Goal: Task Accomplishment & Management: Complete application form

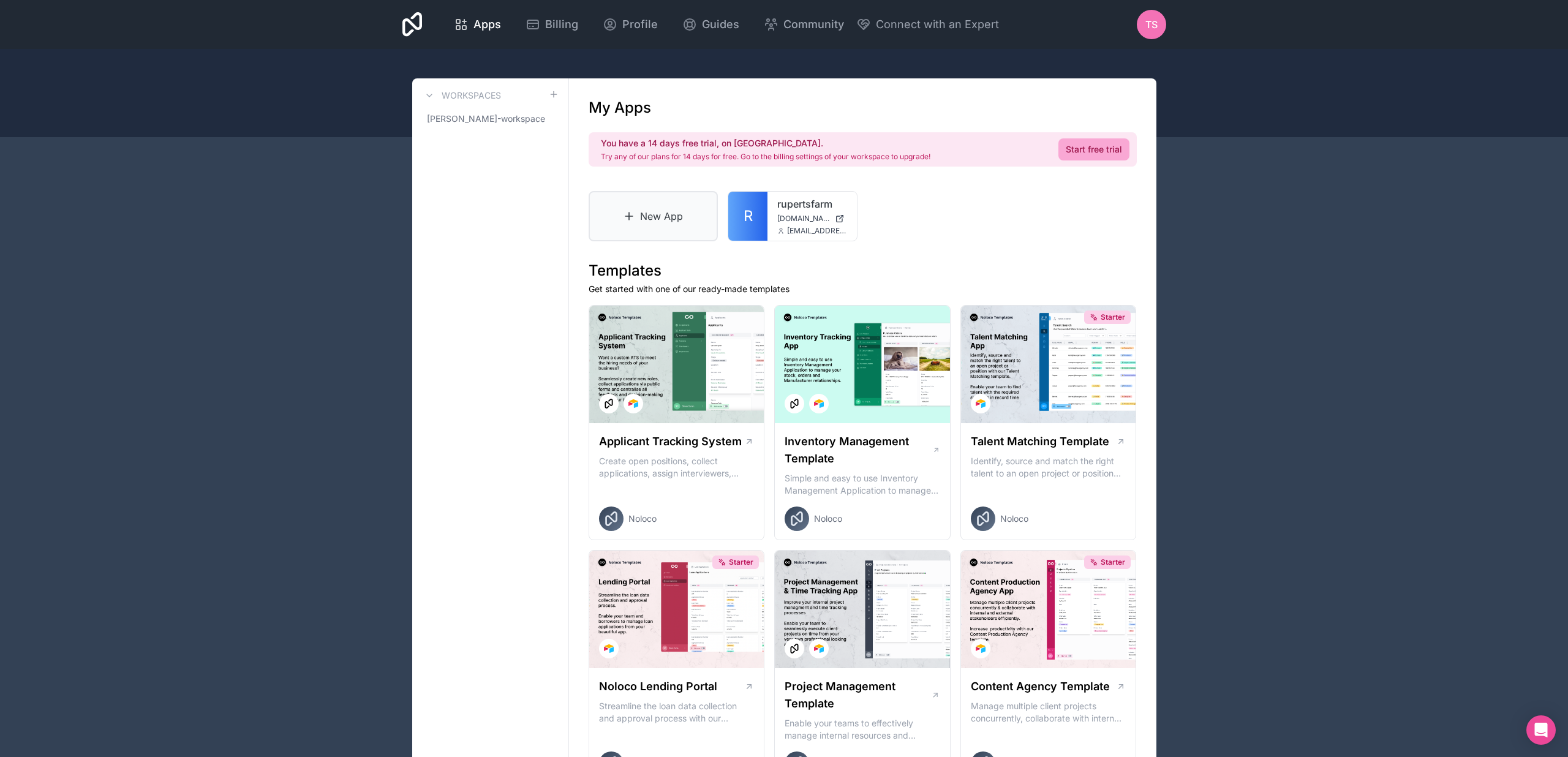
click at [627, 212] on icon at bounding box center [629, 216] width 12 height 12
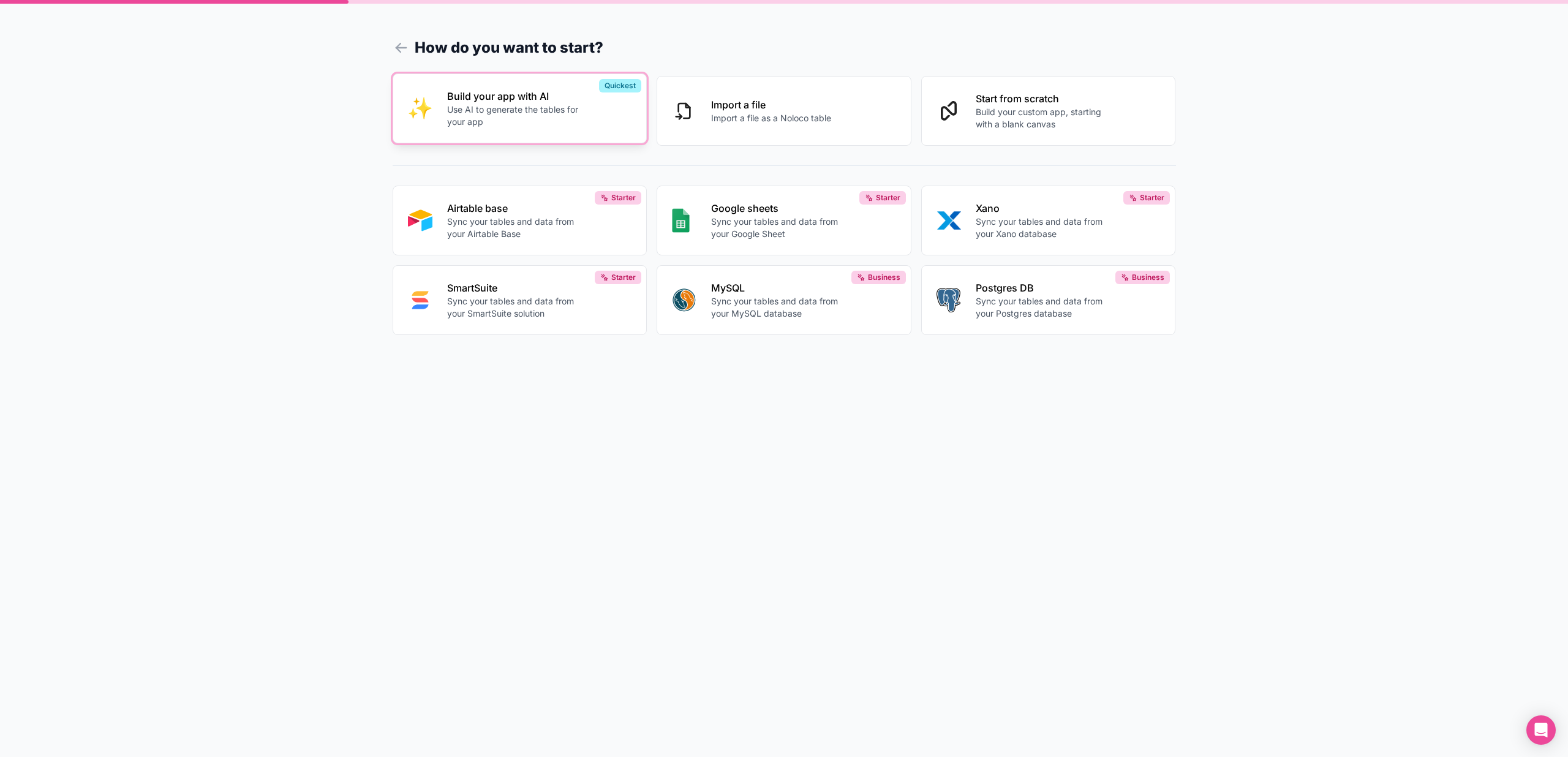
click at [503, 123] on p "Use AI to generate the tables for your app" at bounding box center [515, 116] width 136 height 25
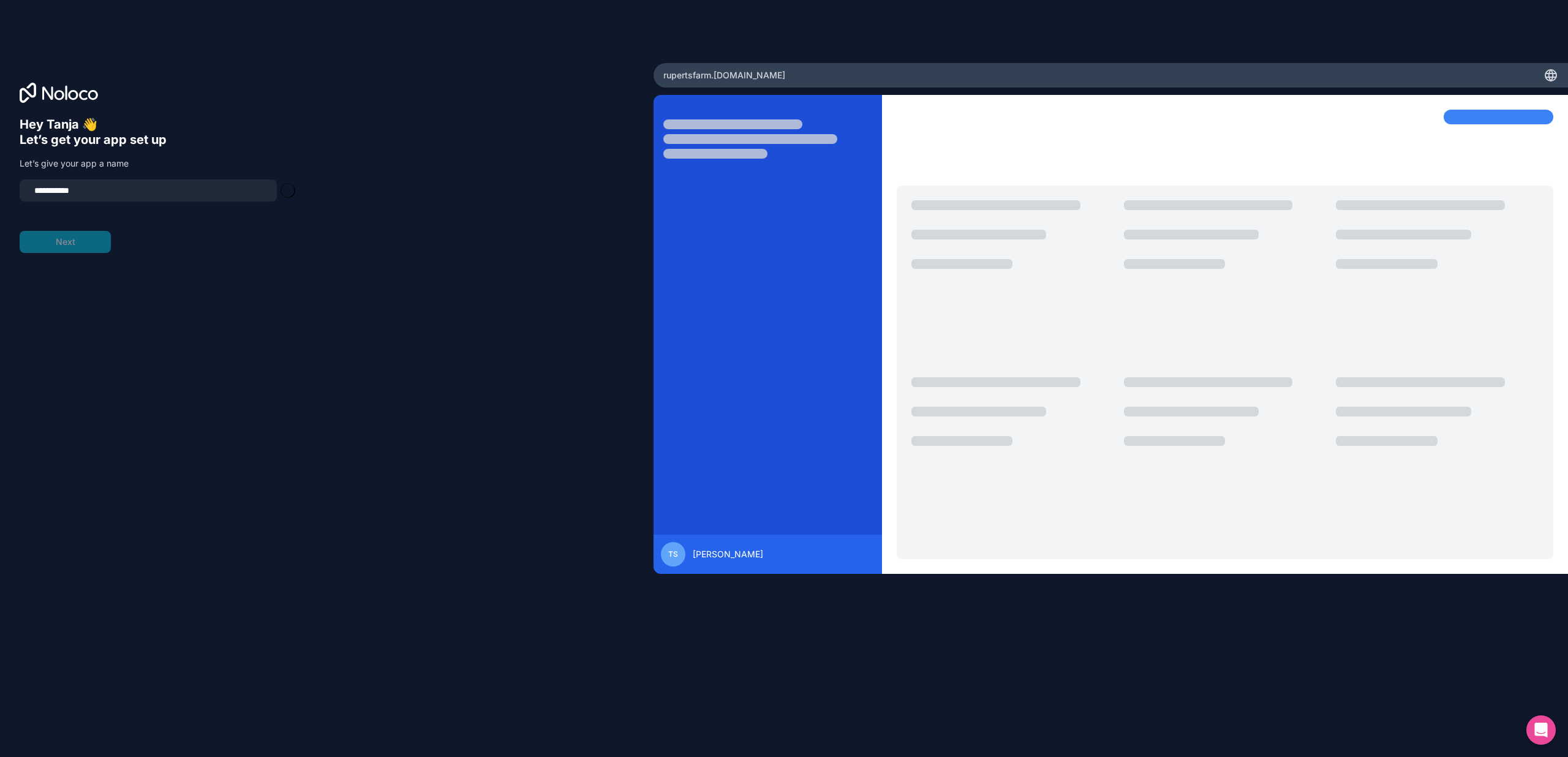
type input "**********"
click at [73, 240] on button "Next" at bounding box center [65, 242] width 92 height 22
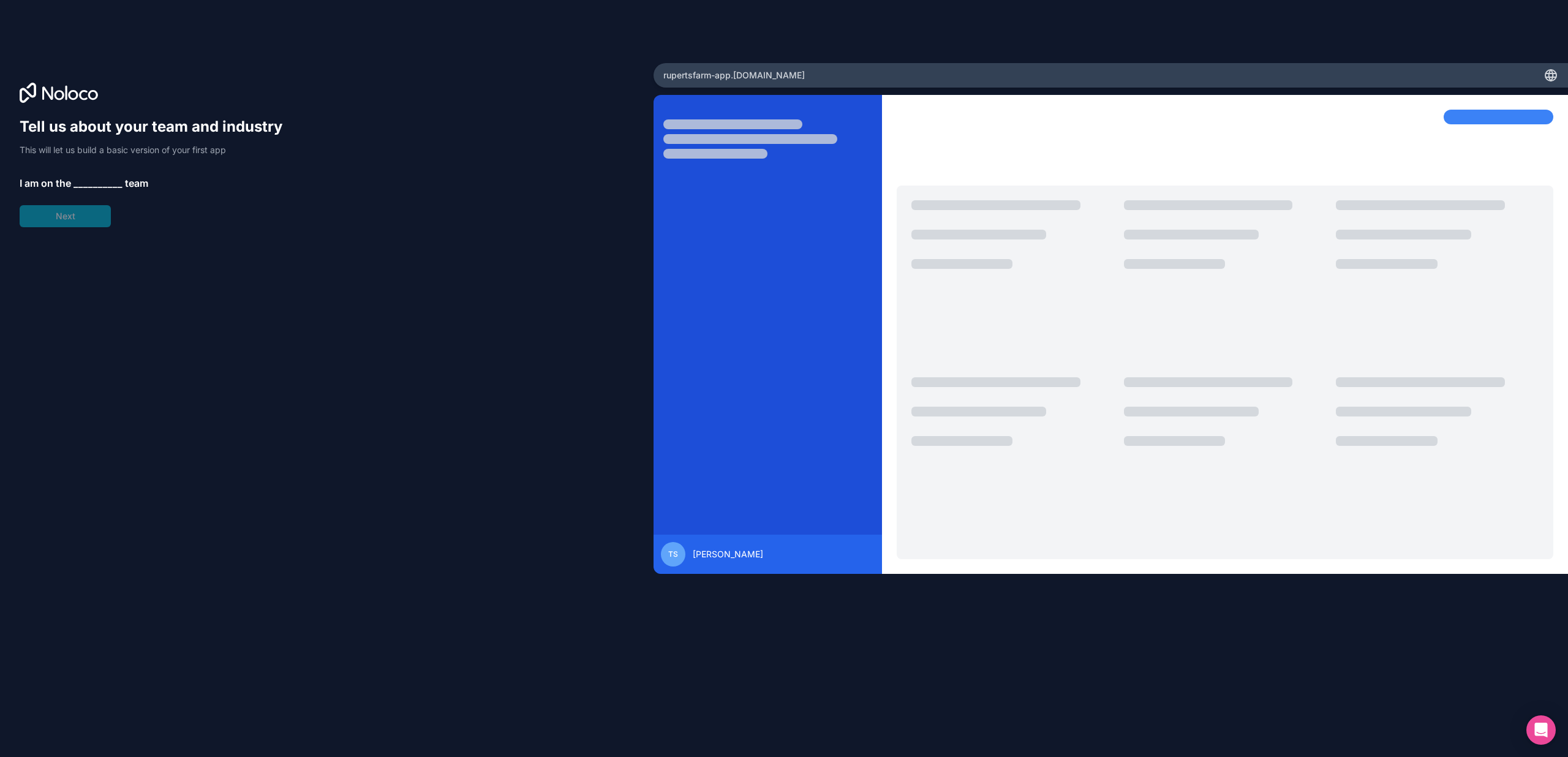
click at [94, 182] on span "__________" at bounding box center [98, 182] width 49 height 15
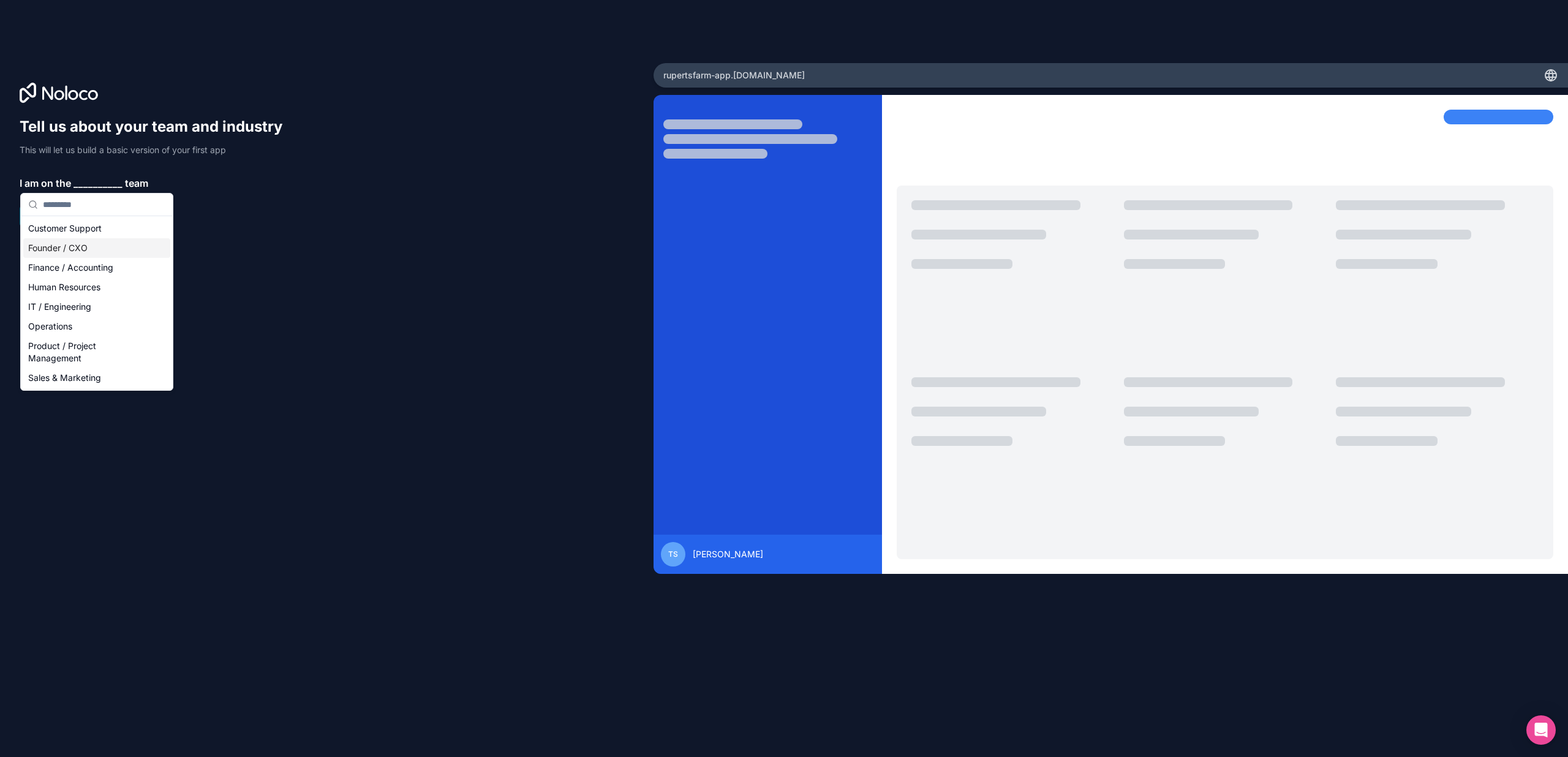
click at [87, 246] on div "Founder / CXO" at bounding box center [97, 247] width 147 height 20
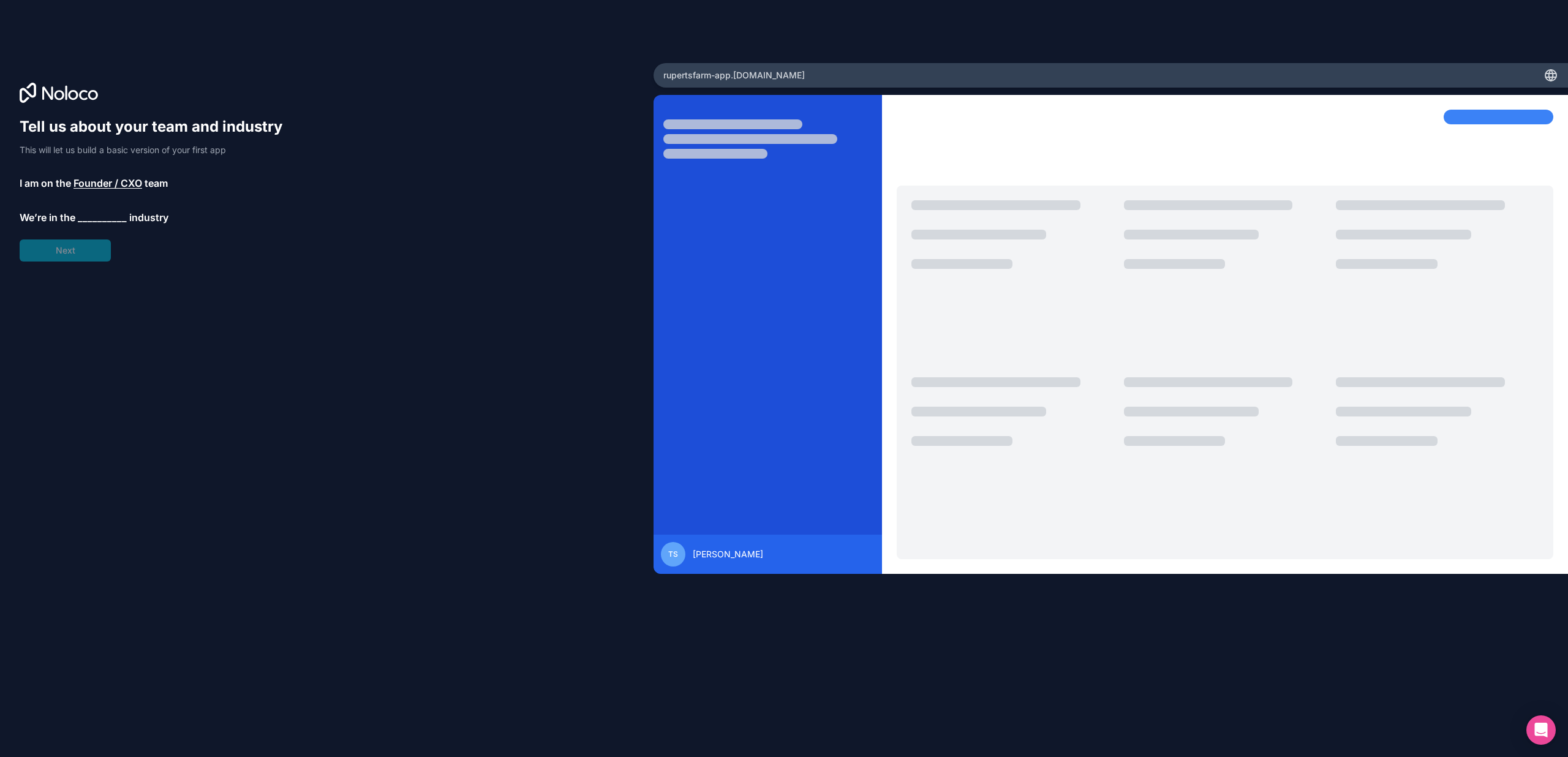
click at [98, 216] on span "__________" at bounding box center [102, 217] width 49 height 15
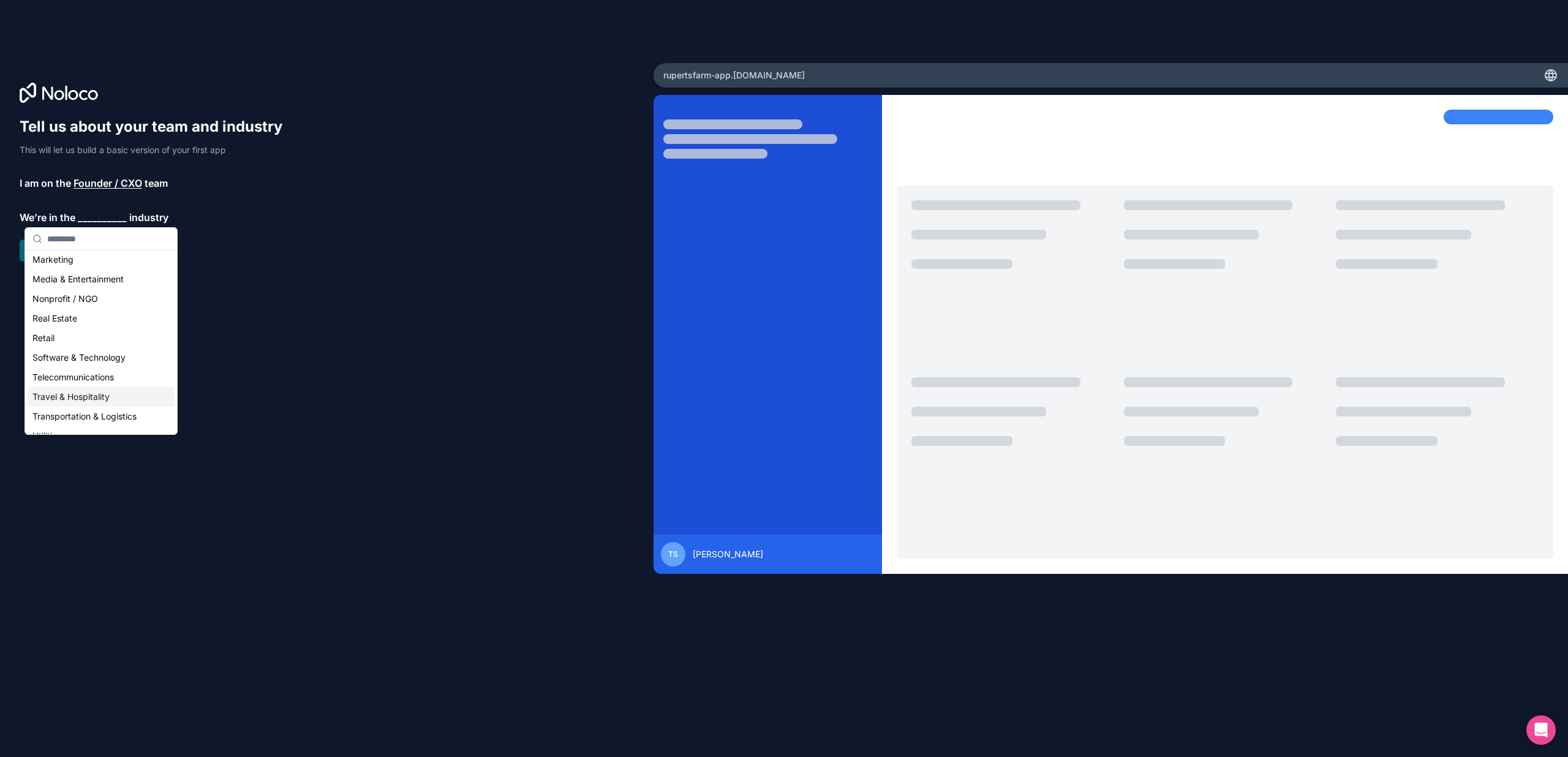
scroll to position [206, 0]
click at [67, 328] on div "Retail" at bounding box center [101, 331] width 147 height 20
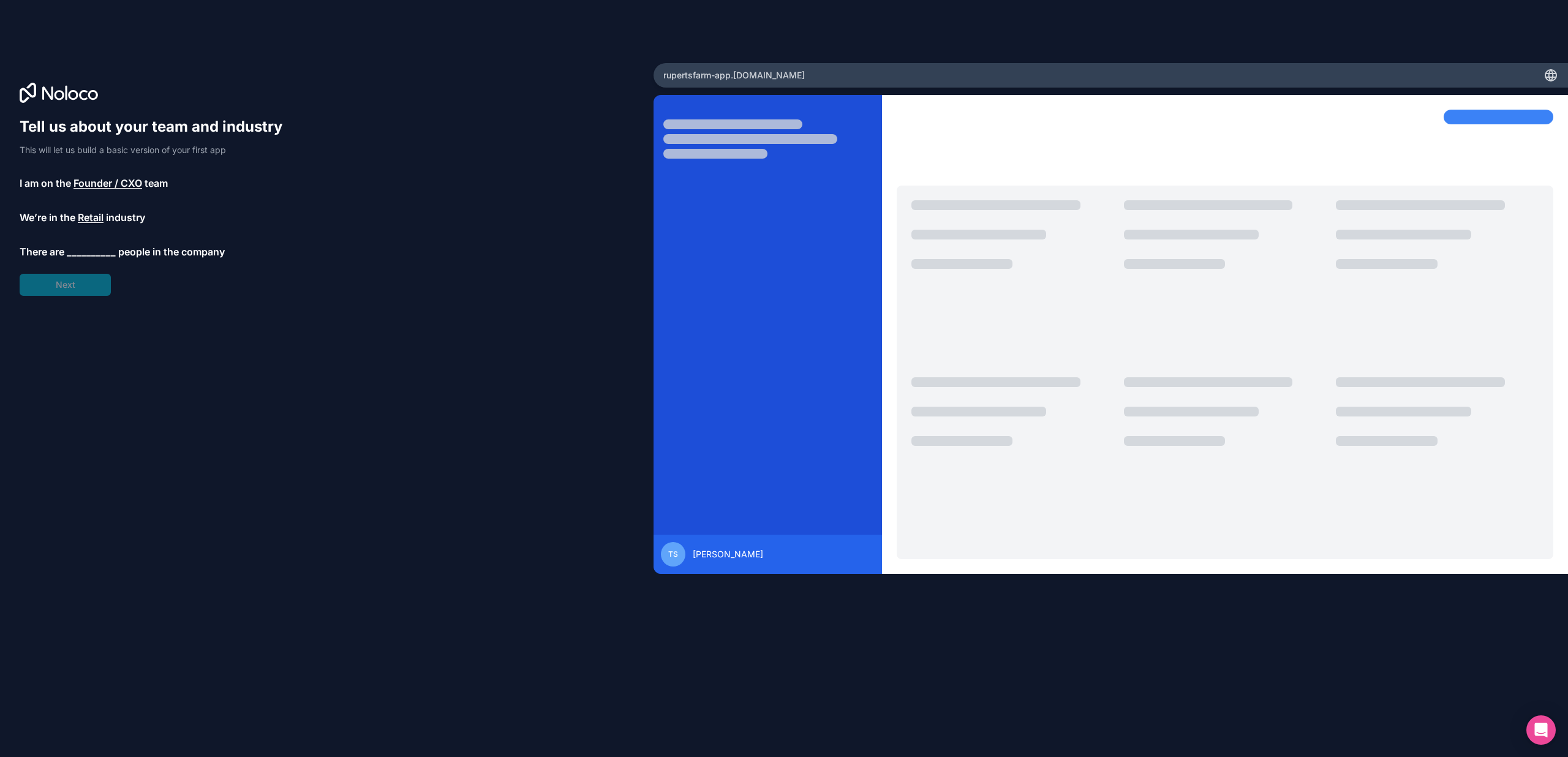
click at [86, 249] on span "__________" at bounding box center [91, 251] width 49 height 15
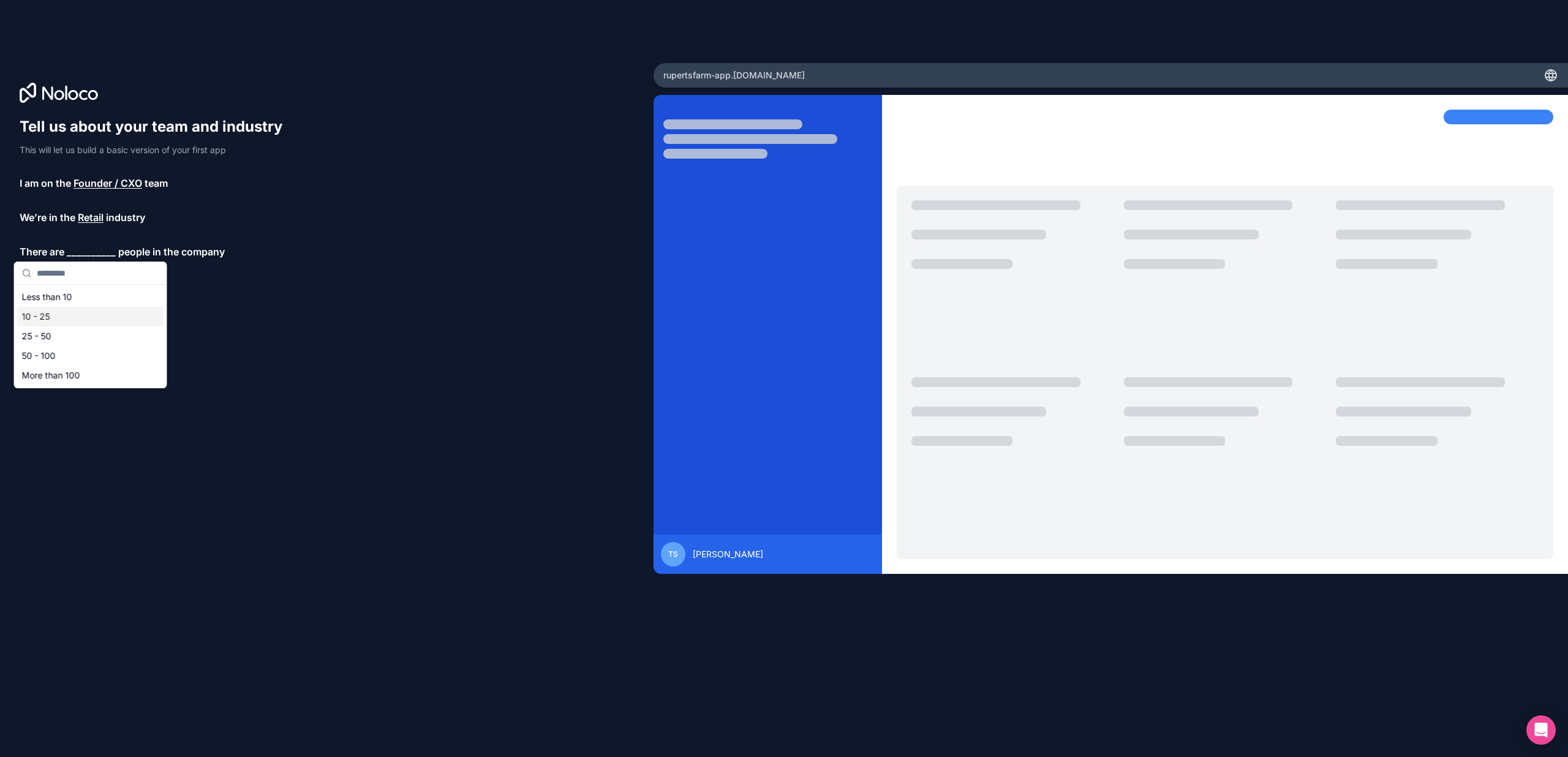
click at [57, 317] on div "10 - 25" at bounding box center [91, 316] width 147 height 20
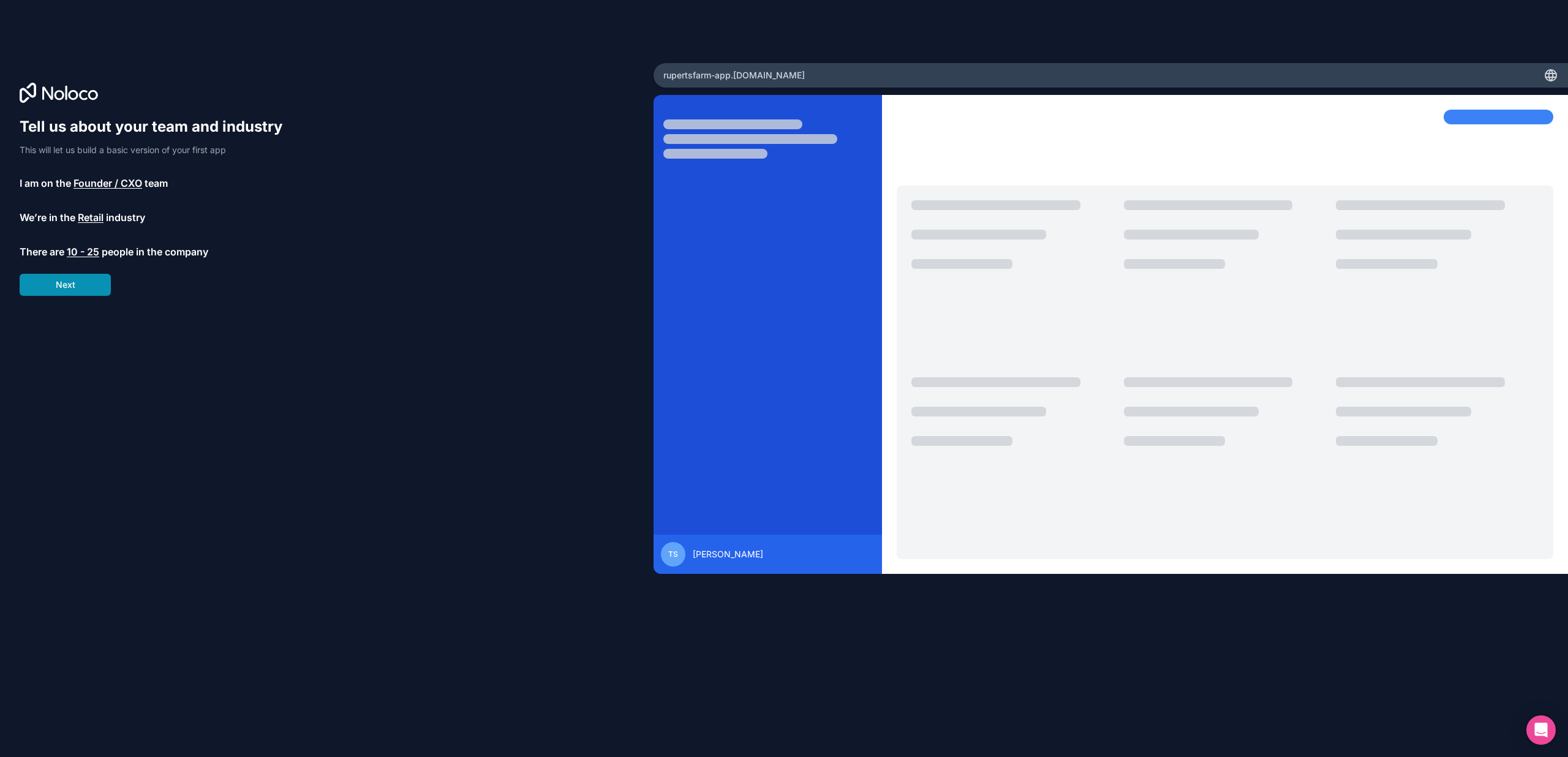
click at [69, 292] on button "Next" at bounding box center [65, 285] width 92 height 22
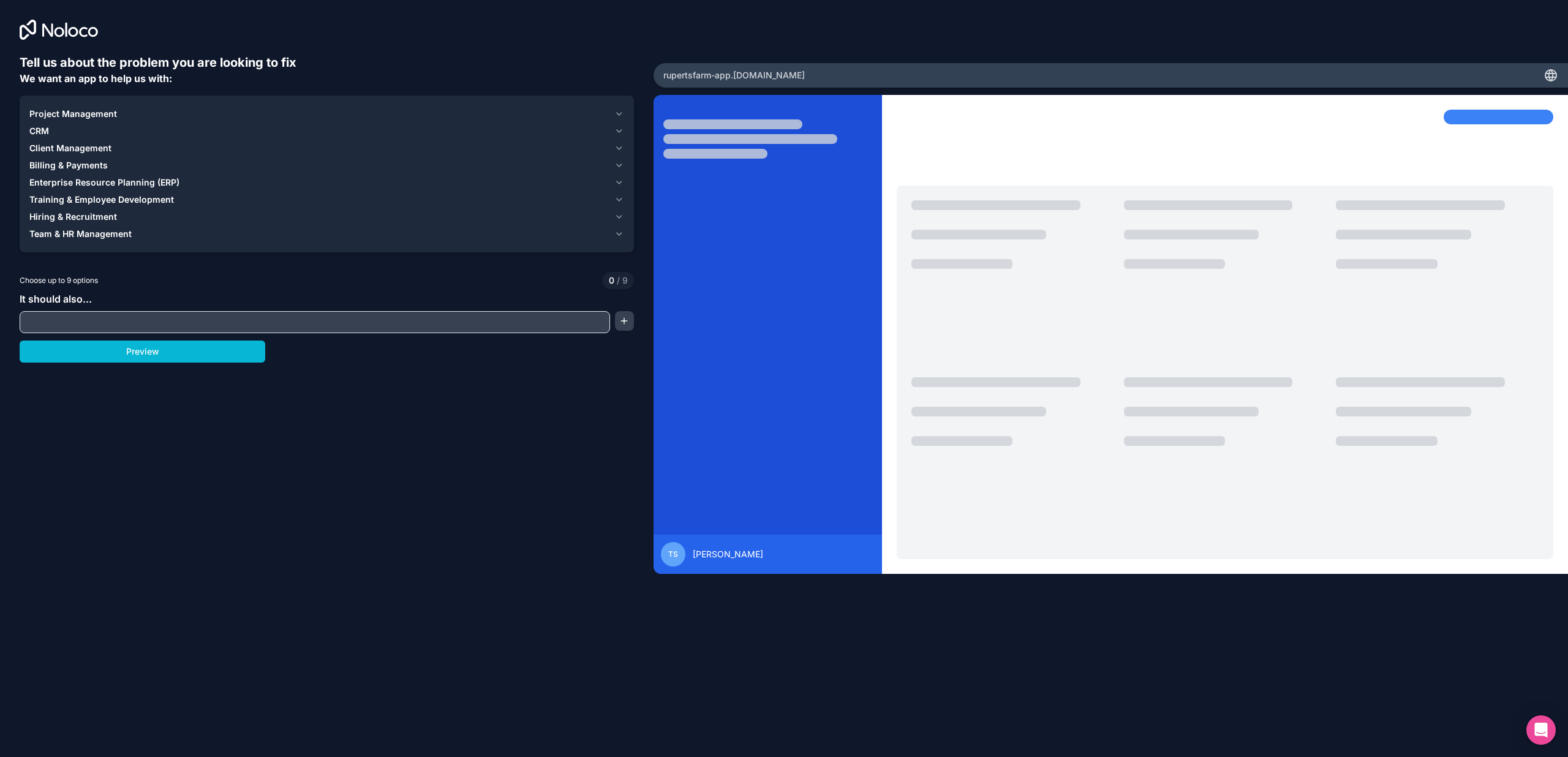
click at [69, 322] on input "text" at bounding box center [314, 322] width 584 height 17
type input "**********"
click at [625, 319] on button "button" at bounding box center [624, 320] width 19 height 20
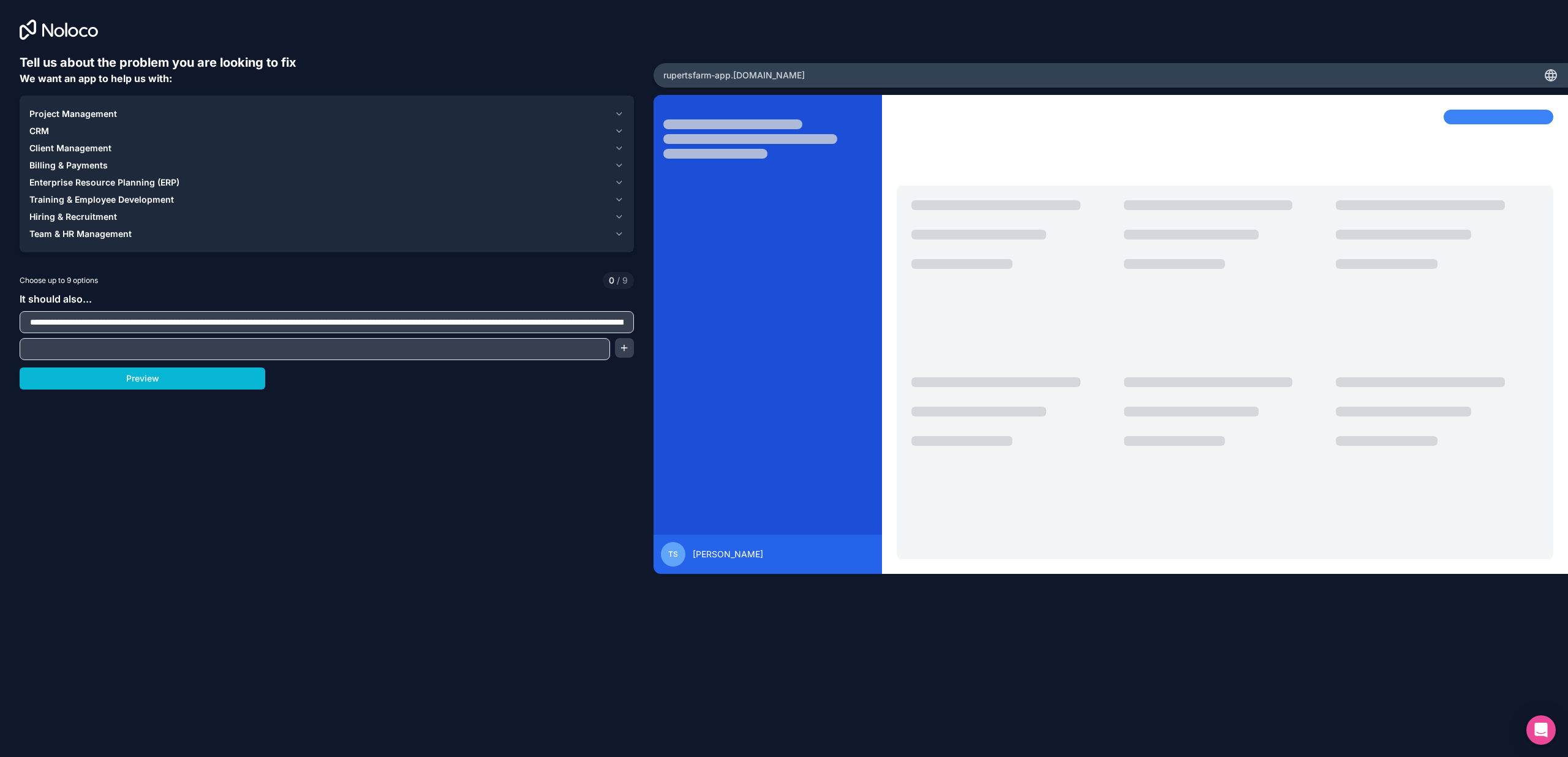
click at [444, 358] on div at bounding box center [314, 349] width 590 height 22
click at [444, 349] on input "text" at bounding box center [314, 349] width 584 height 17
type input "**********"
click at [618, 349] on button "button" at bounding box center [624, 348] width 19 height 20
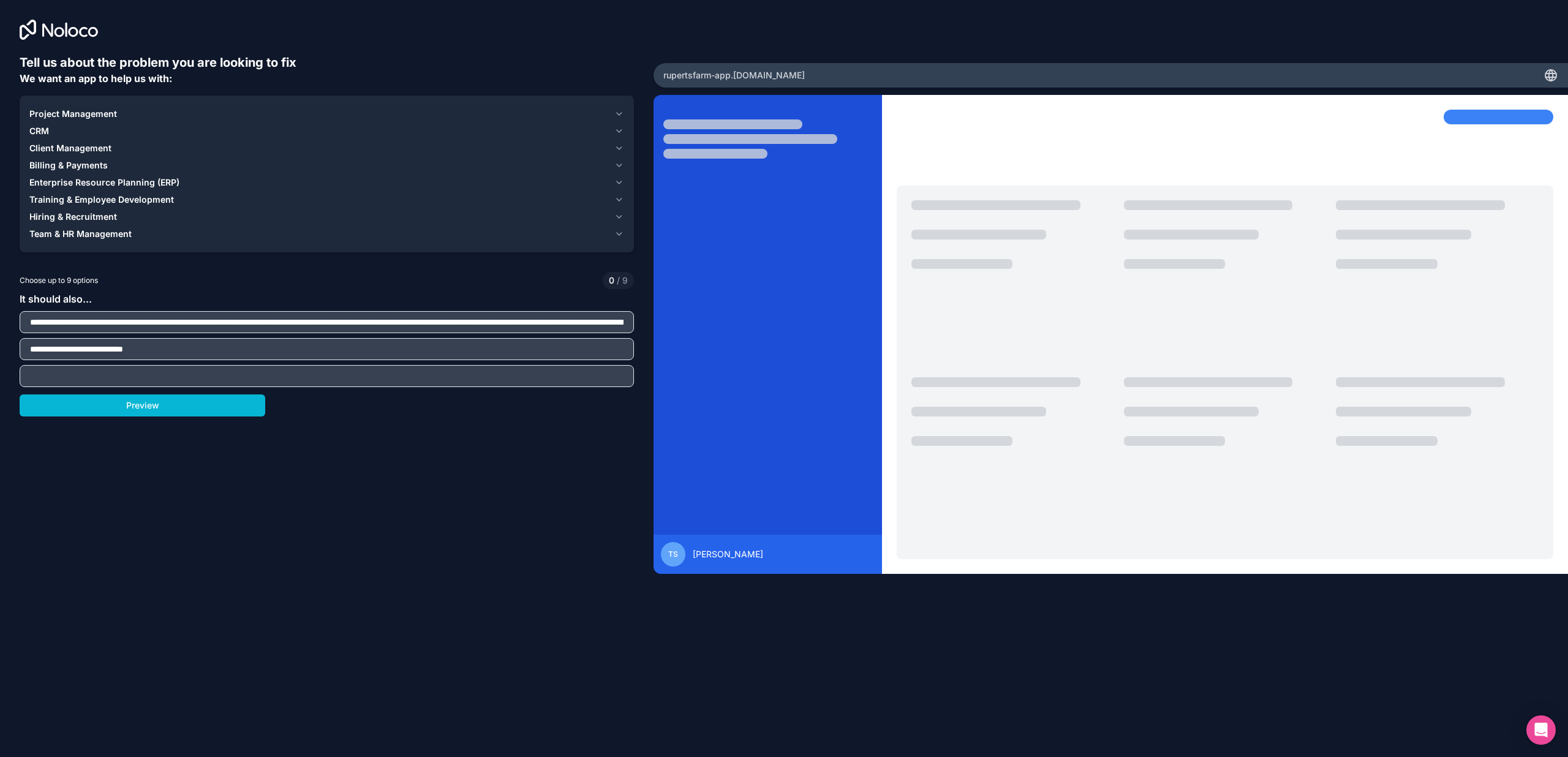
click at [500, 378] on input "text" at bounding box center [326, 376] width 608 height 17
type input "**********"
click at [173, 405] on button "Preview" at bounding box center [142, 406] width 246 height 22
click at [512, 388] on div "**********" at bounding box center [326, 332] width 614 height 557
click at [481, 378] on input "**********" at bounding box center [326, 376] width 608 height 17
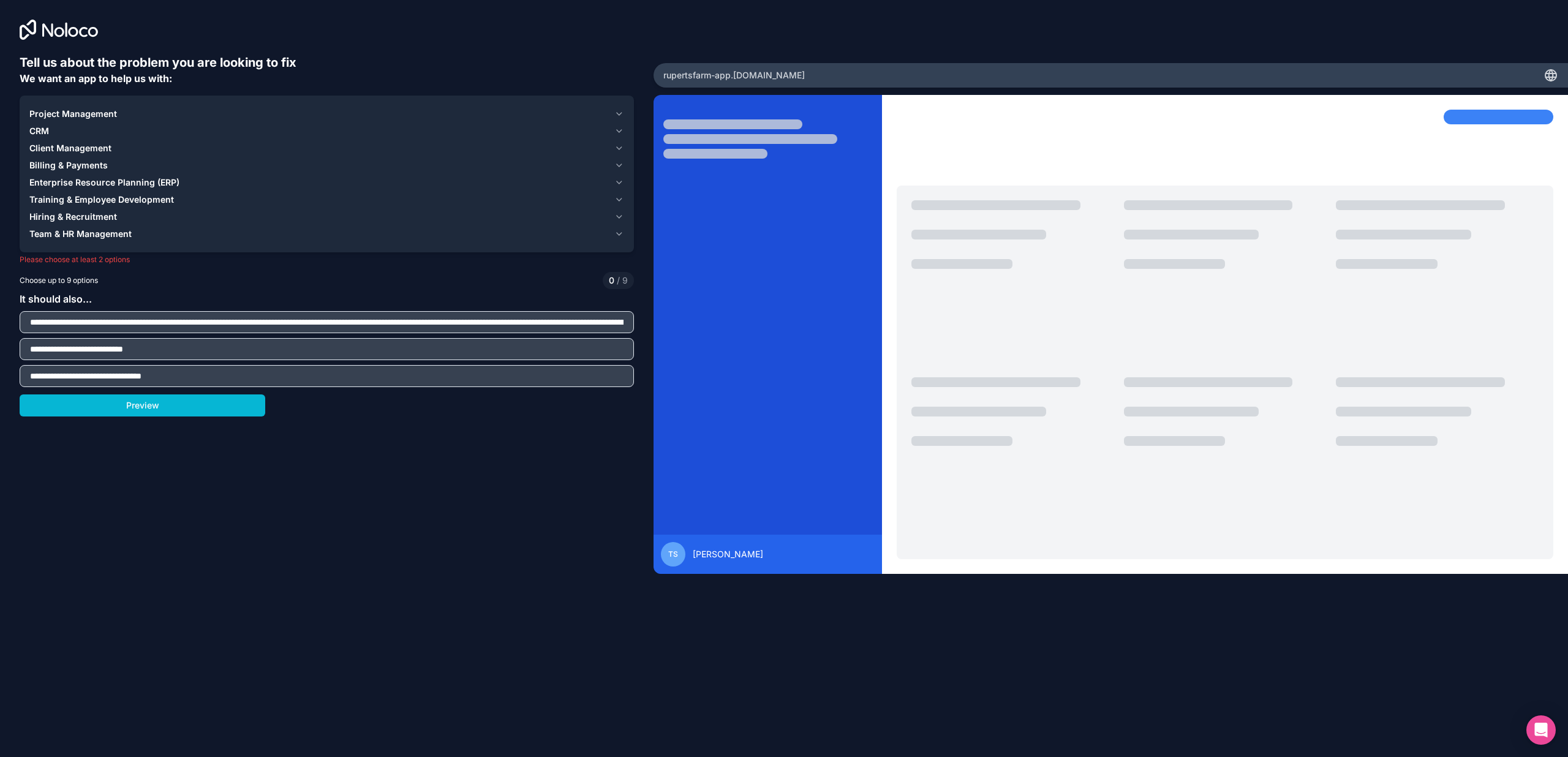
click at [109, 131] on div "CRM" at bounding box center [319, 131] width 580 height 12
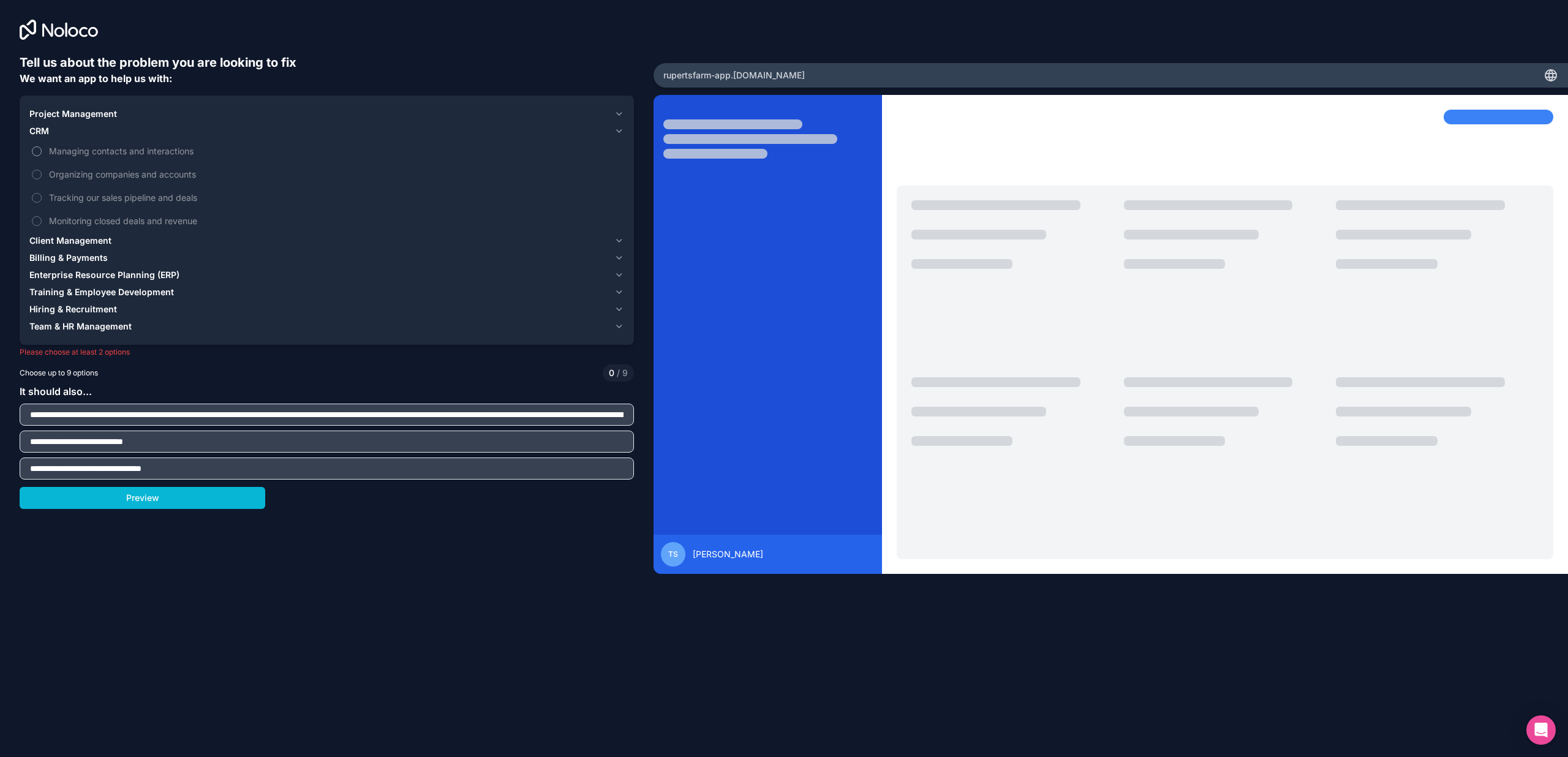
click at [39, 150] on button "Managing contacts and interactions" at bounding box center [36, 151] width 9 height 9
click at [73, 261] on span "Billing & Payments" at bounding box center [69, 258] width 79 height 12
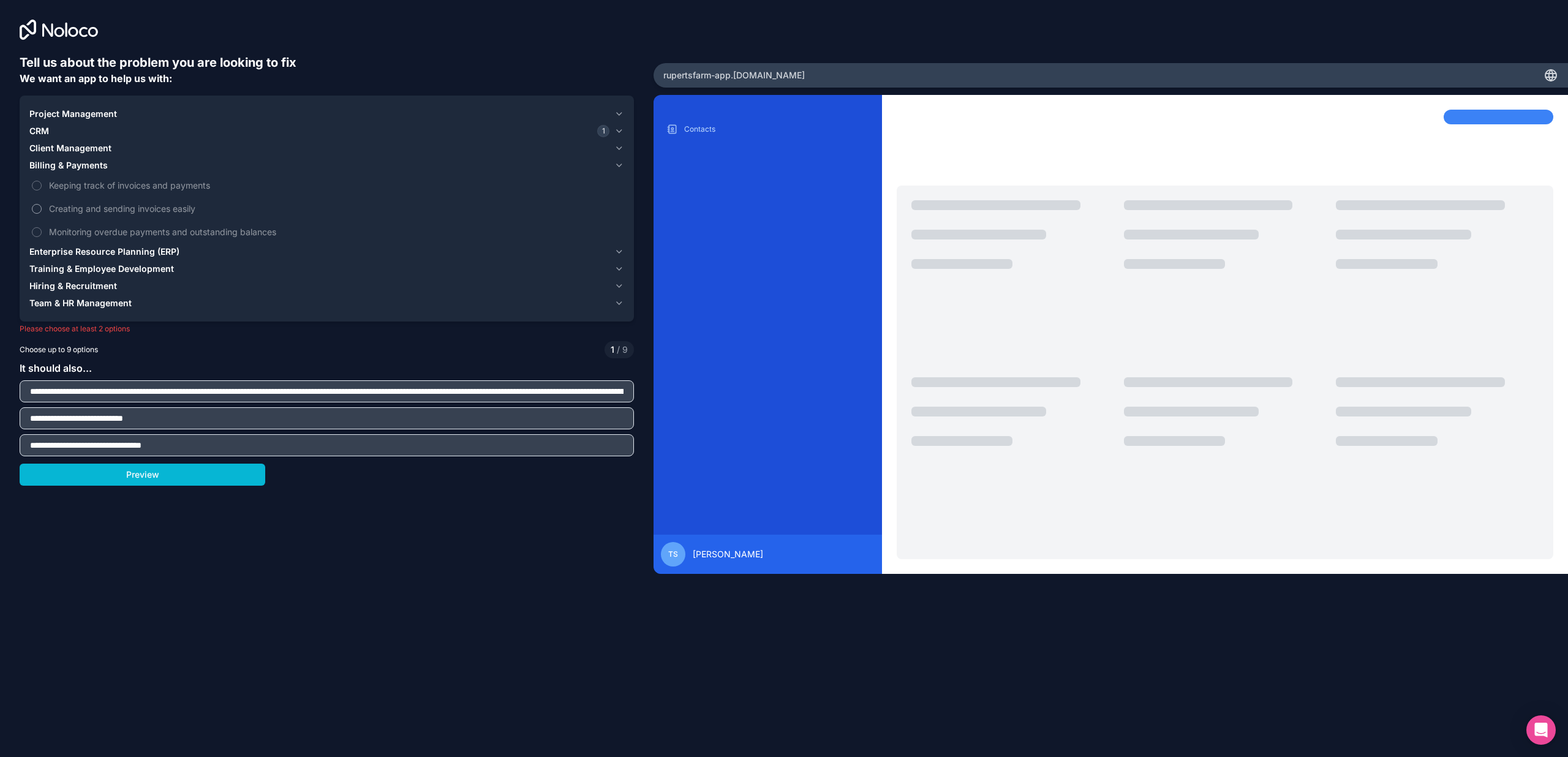
click at [37, 210] on button "Creating and sending invoices easily" at bounding box center [36, 208] width 9 height 9
click at [35, 182] on button "Keeping track of invoices and payments" at bounding box center [36, 185] width 9 height 9
drag, startPoint x: 259, startPoint y: 446, endPoint x: 270, endPoint y: 450, distance: 11.7
click at [260, 447] on input "**********" at bounding box center [326, 445] width 608 height 17
click at [319, 472] on div "Preview" at bounding box center [326, 474] width 614 height 22
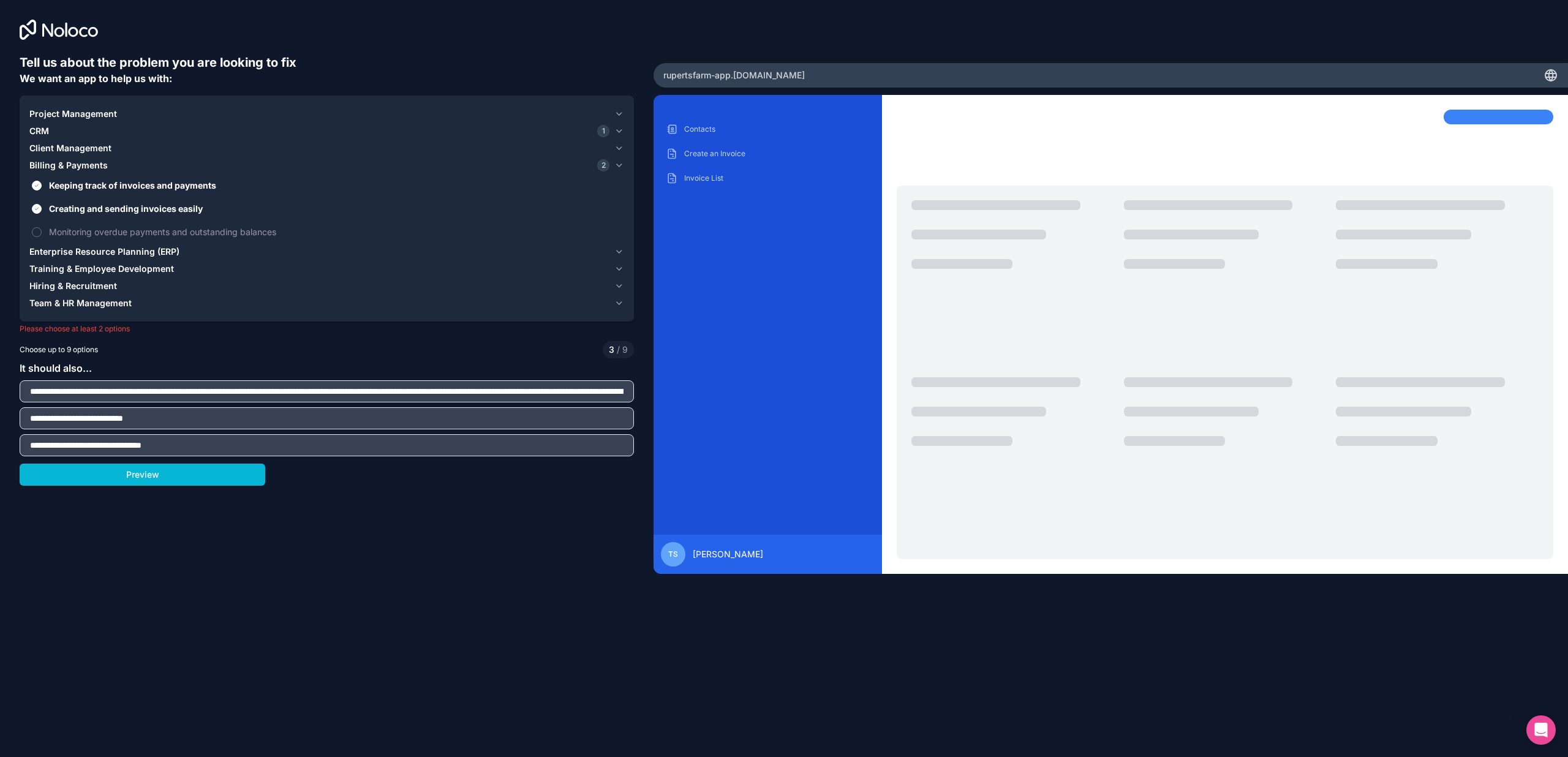
click at [280, 319] on div "Project Management CRM 1 Client Management Billing & Payments 2 Keeping track o…" at bounding box center [326, 209] width 614 height 226
click at [37, 229] on button "Monitoring overdue payments and outstanding balances" at bounding box center [36, 231] width 9 height 9
click at [37, 231] on button "Monitoring overdue payments and outstanding balances" at bounding box center [36, 231] width 9 height 9
click at [79, 133] on div "CRM 1" at bounding box center [319, 131] width 580 height 12
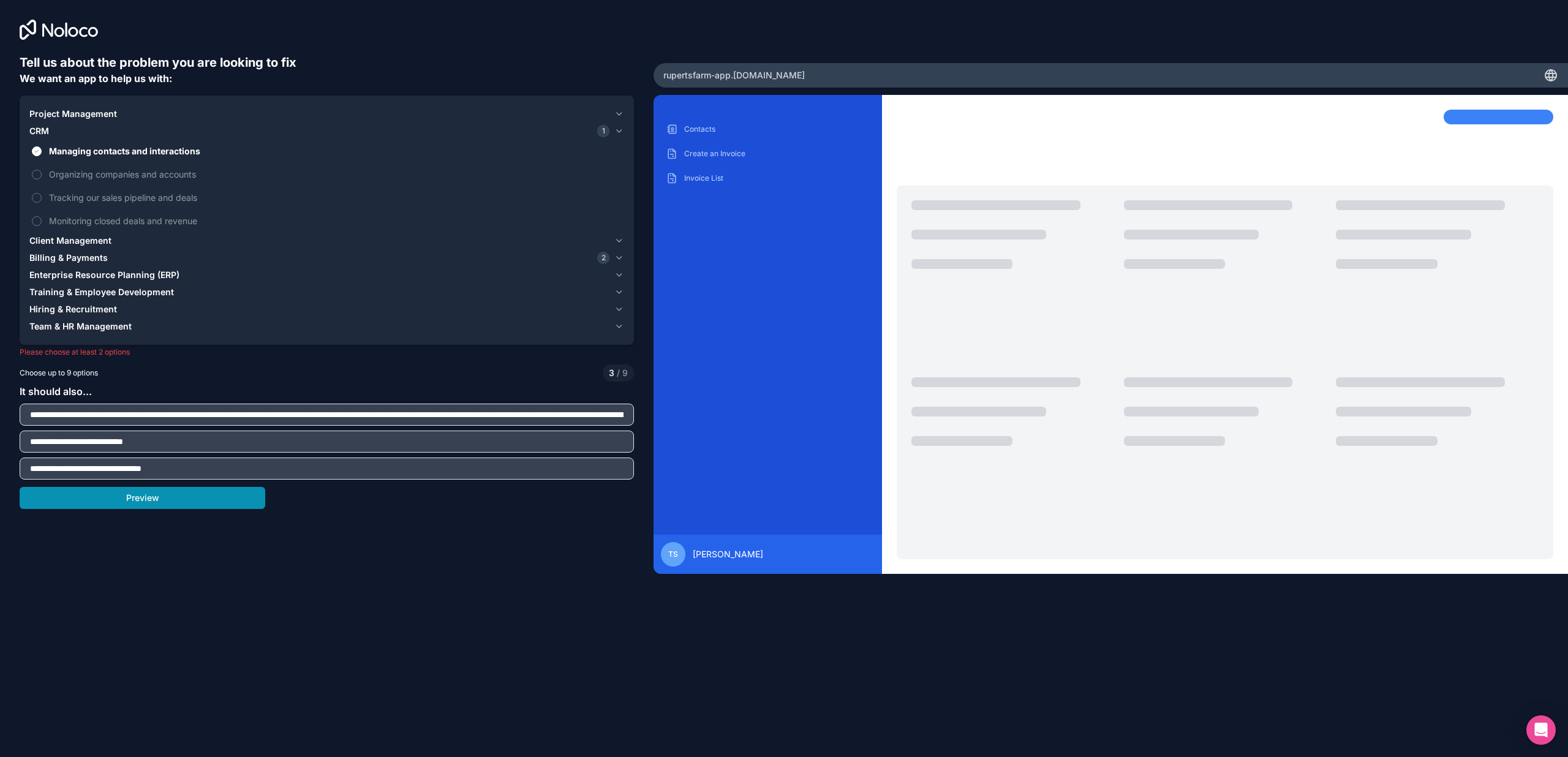
click at [154, 498] on button "Preview" at bounding box center [142, 498] width 246 height 22
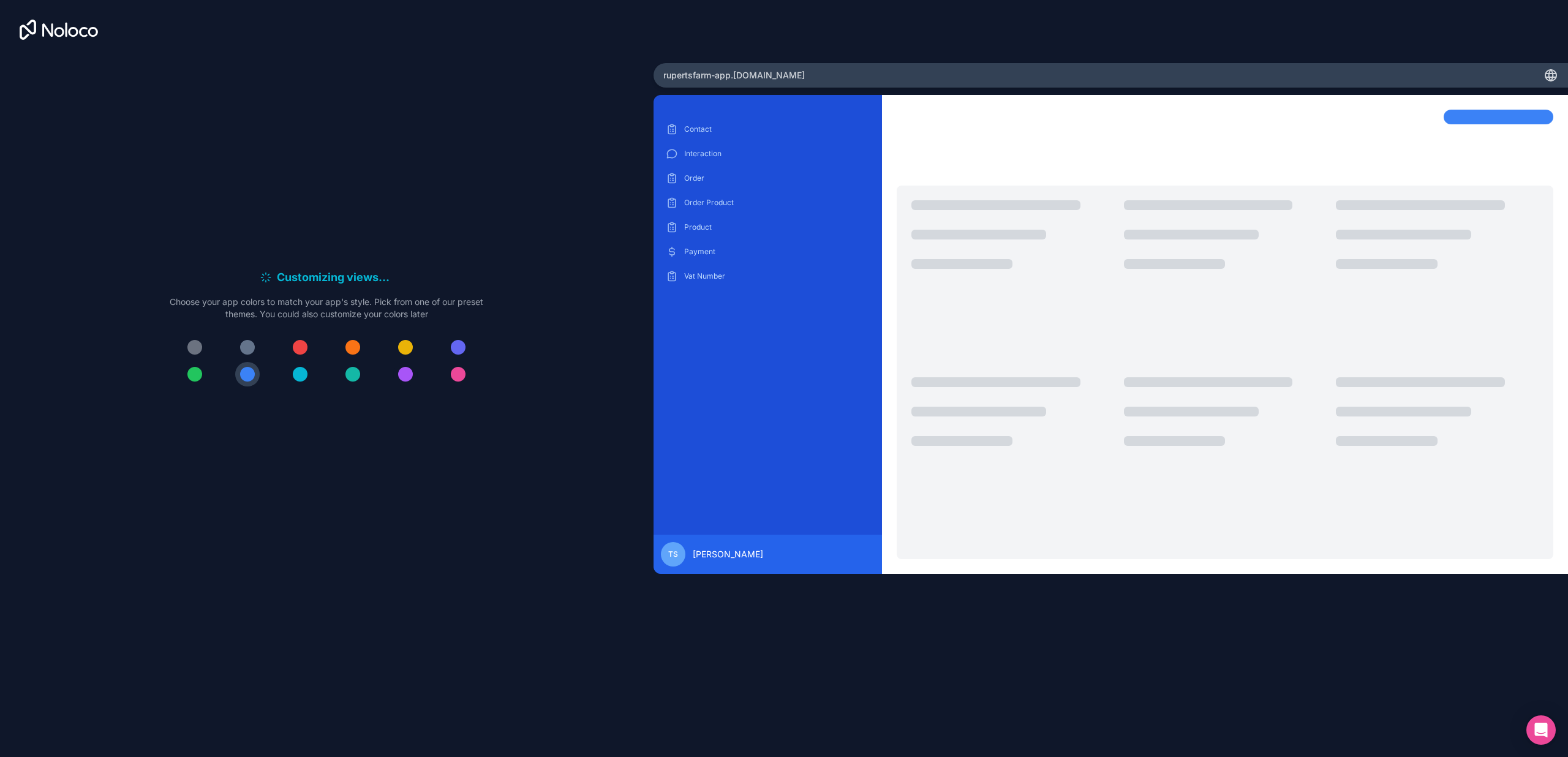
click at [408, 373] on div at bounding box center [405, 373] width 15 height 15
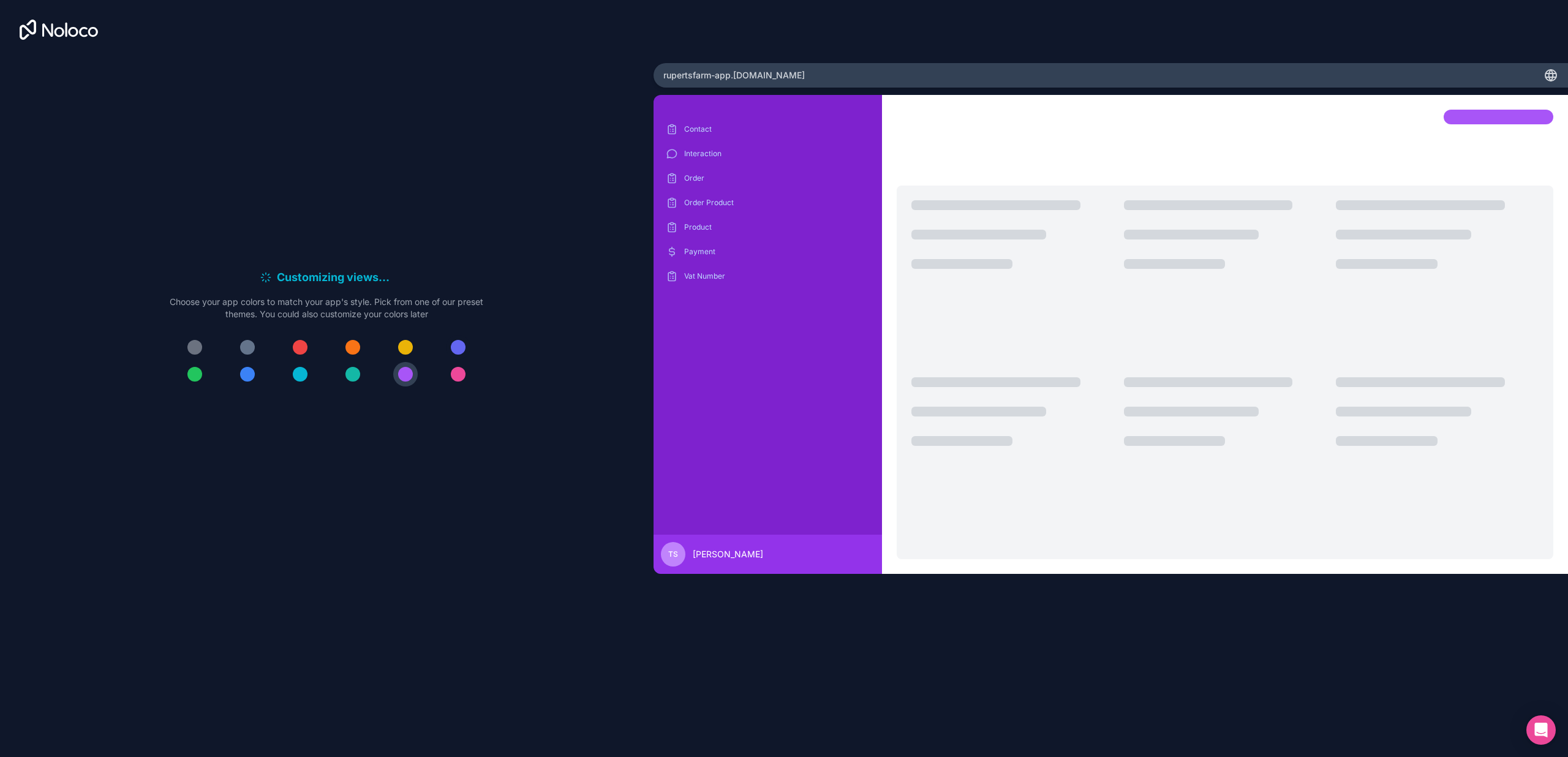
click at [455, 349] on div at bounding box center [457, 347] width 15 height 15
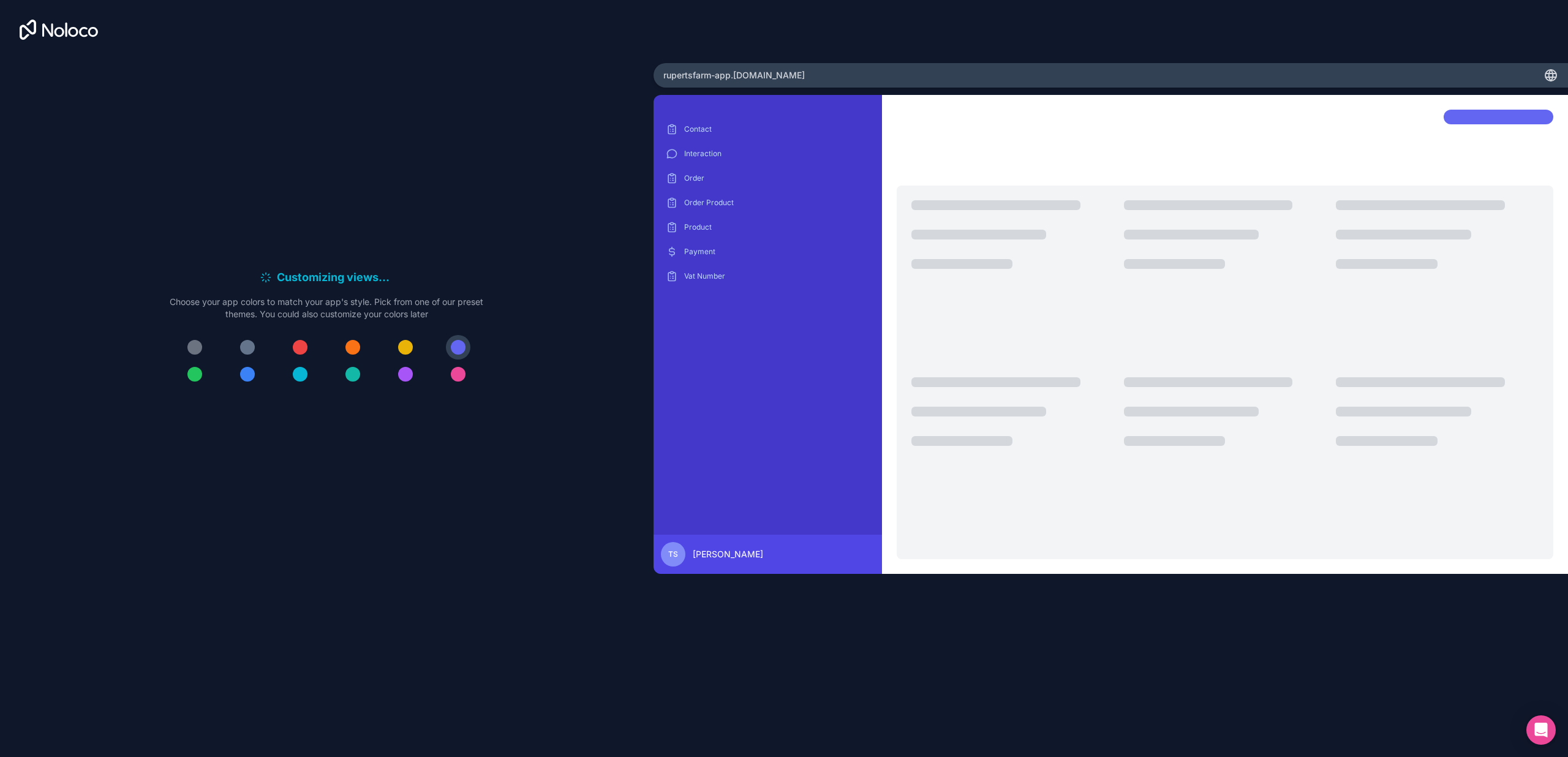
scroll to position [1, 0]
click at [402, 374] on div at bounding box center [405, 373] width 15 height 15
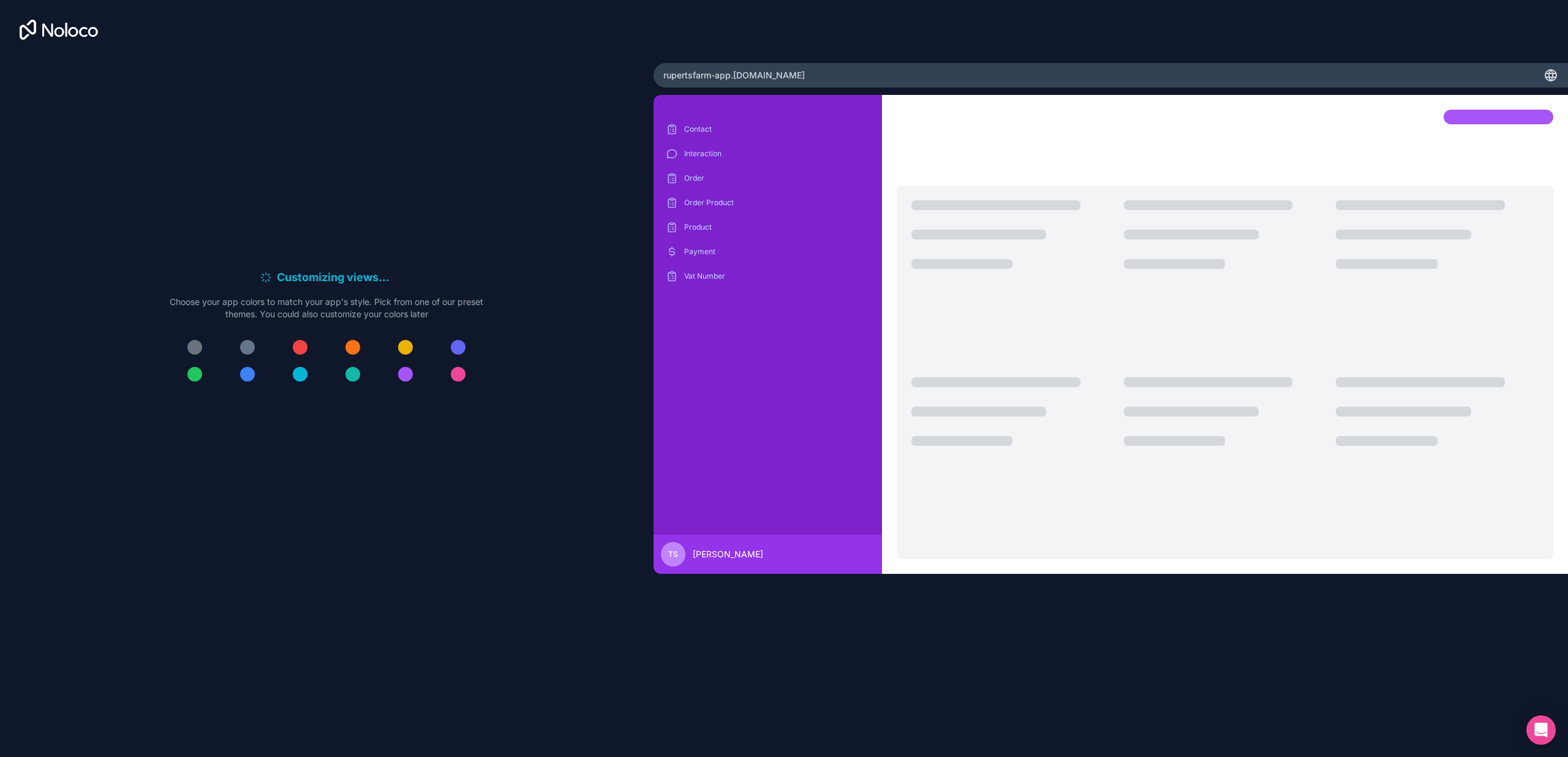
scroll to position [1, -1]
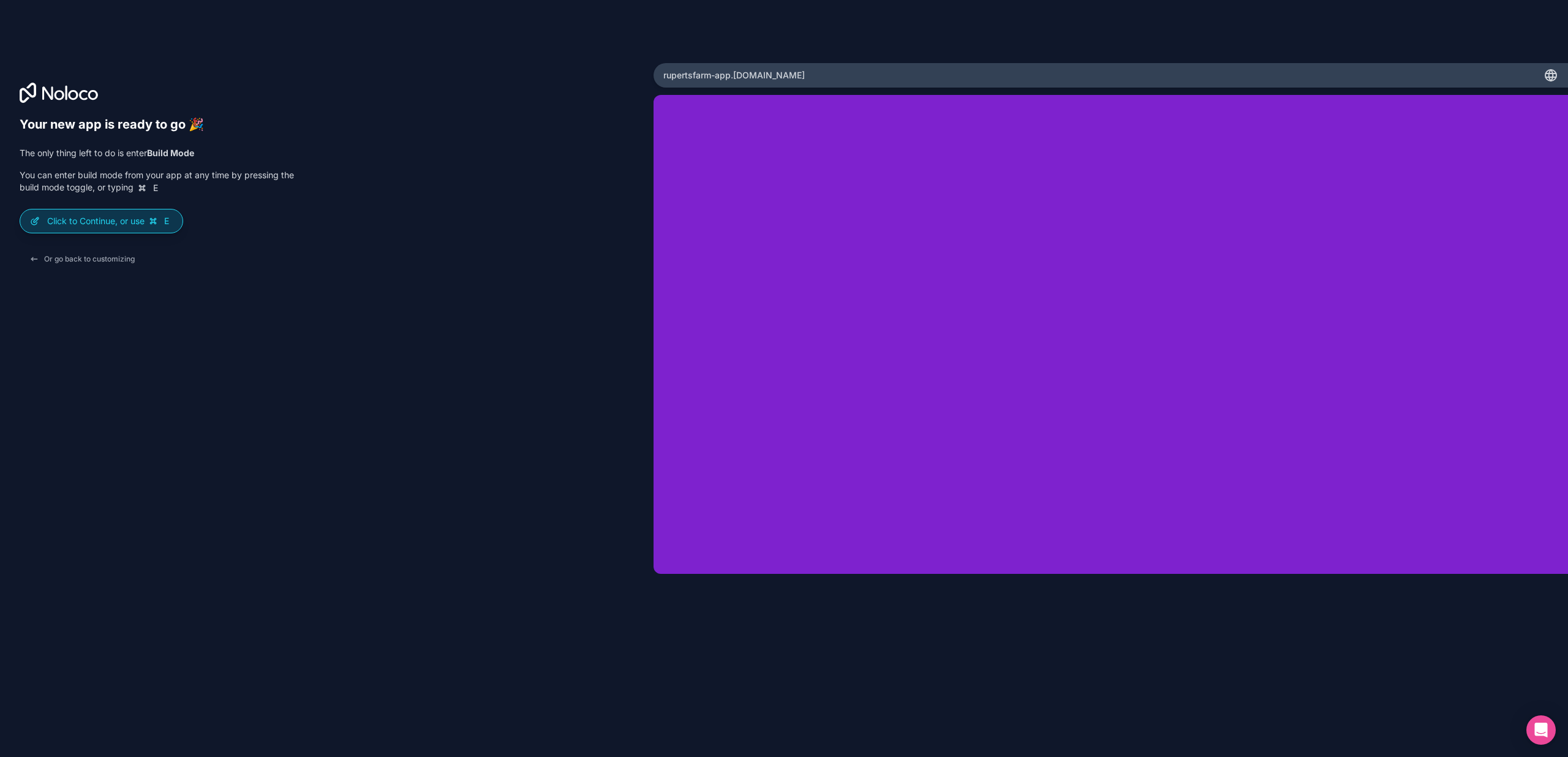
click at [66, 222] on p "Click to Continue, or use E" at bounding box center [110, 221] width 126 height 12
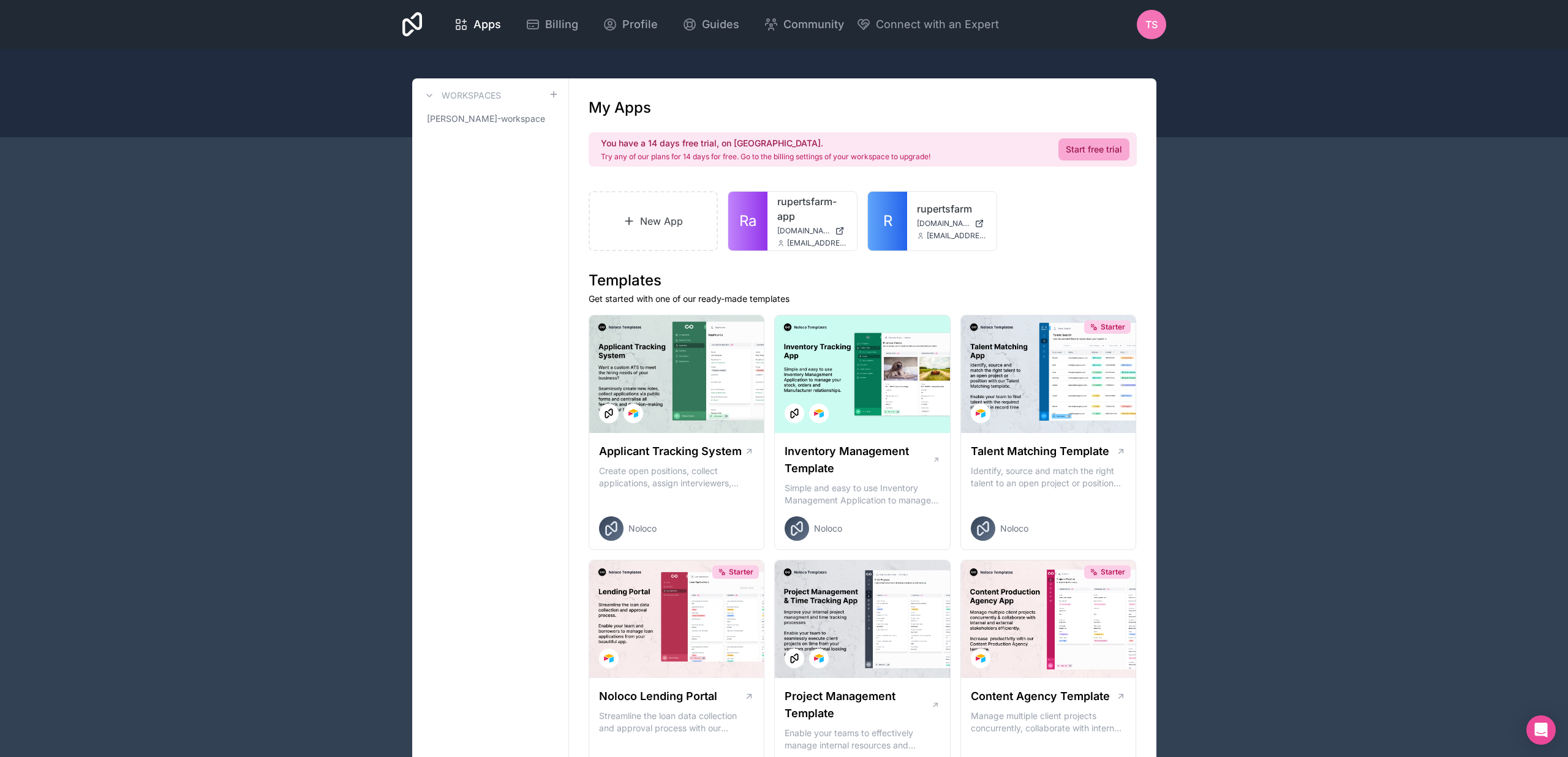
click at [1206, 79] on div at bounding box center [784, 92] width 1568 height 88
click at [802, 212] on link "rupertsfarm-app" at bounding box center [813, 209] width 70 height 29
